Goal: Task Accomplishment & Management: Manage account settings

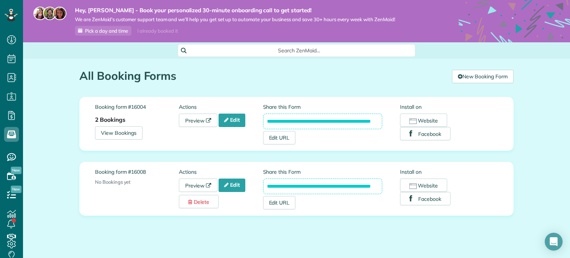
scroll to position [3, 3]
click at [227, 75] on h1 "All Booking Forms" at bounding box center [262, 76] width 367 height 12
click at [236, 118] on link "Edit" at bounding box center [231, 119] width 27 height 13
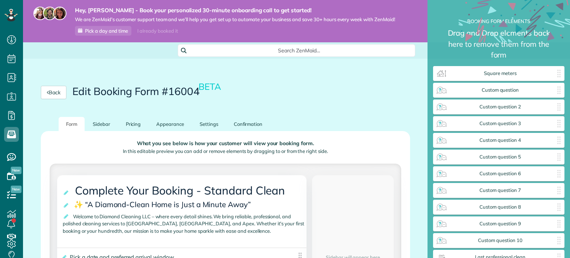
scroll to position [3, 0]
click at [129, 124] on link "Pricing" at bounding box center [133, 124] width 30 height 14
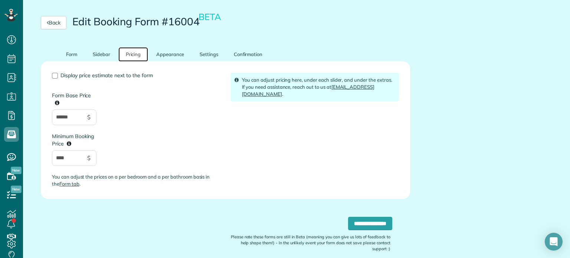
scroll to position [74, 0]
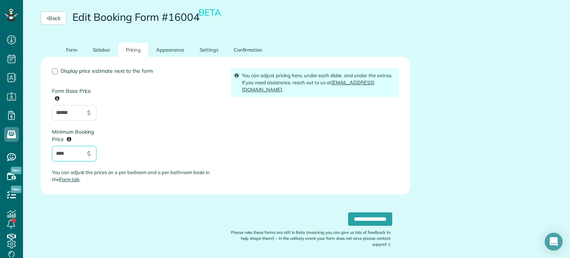
click at [68, 154] on input "****" at bounding box center [74, 154] width 45 height 16
click at [75, 50] on link "Form" at bounding box center [72, 50] width 26 height 14
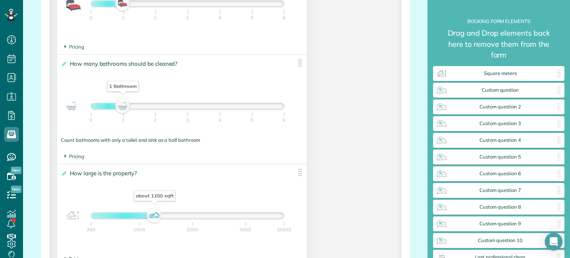
scroll to position [1001, 0]
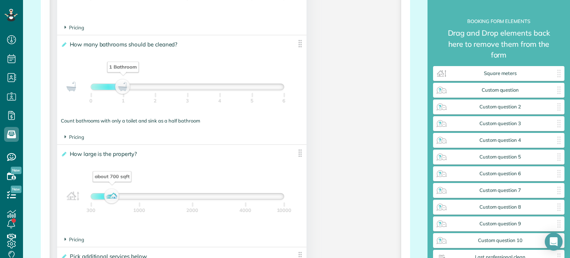
drag, startPoint x: 156, startPoint y: 201, endPoint x: 114, endPoint y: 203, distance: 41.9
click at [114, 201] on div "about 700 sqft" at bounding box center [112, 196] width 13 height 10
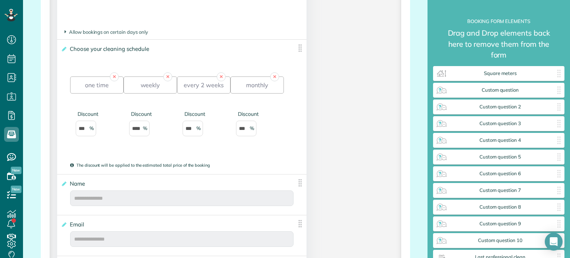
scroll to position [371, 0]
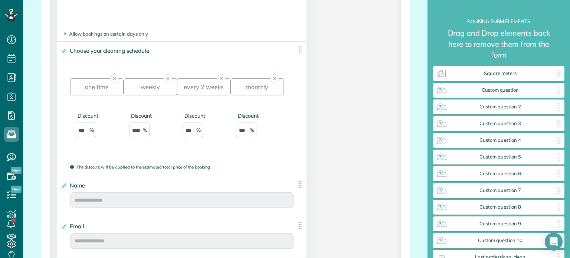
scroll to position [445, 0]
